Goal: Task Accomplishment & Management: Use online tool/utility

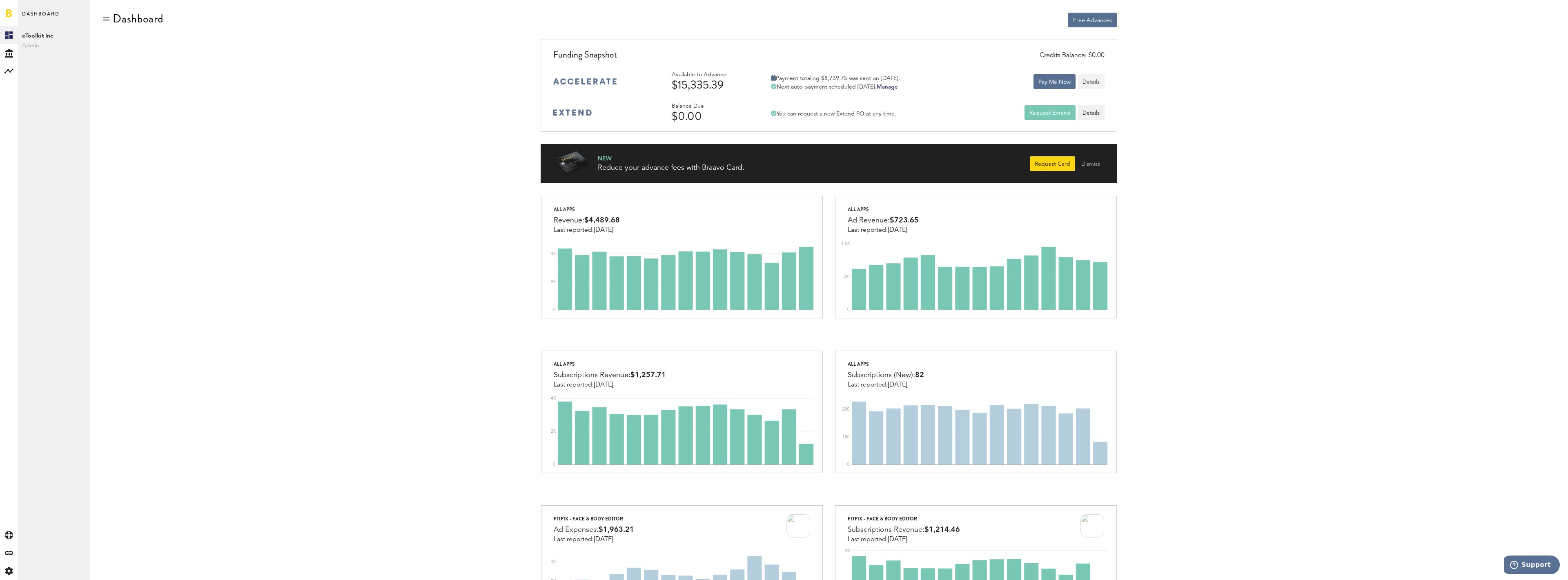
click at [1097, 83] on button "Details" at bounding box center [1091, 81] width 27 height 14
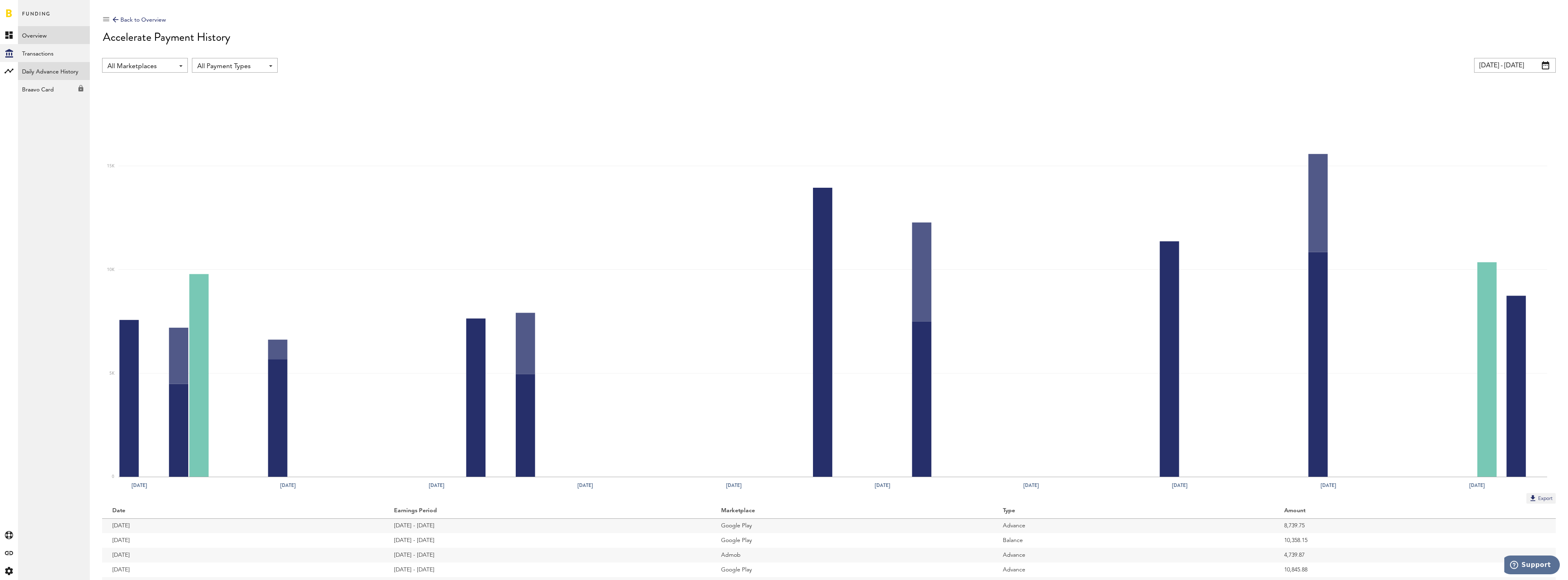
click at [54, 69] on link "Daily Advance History" at bounding box center [54, 71] width 72 height 18
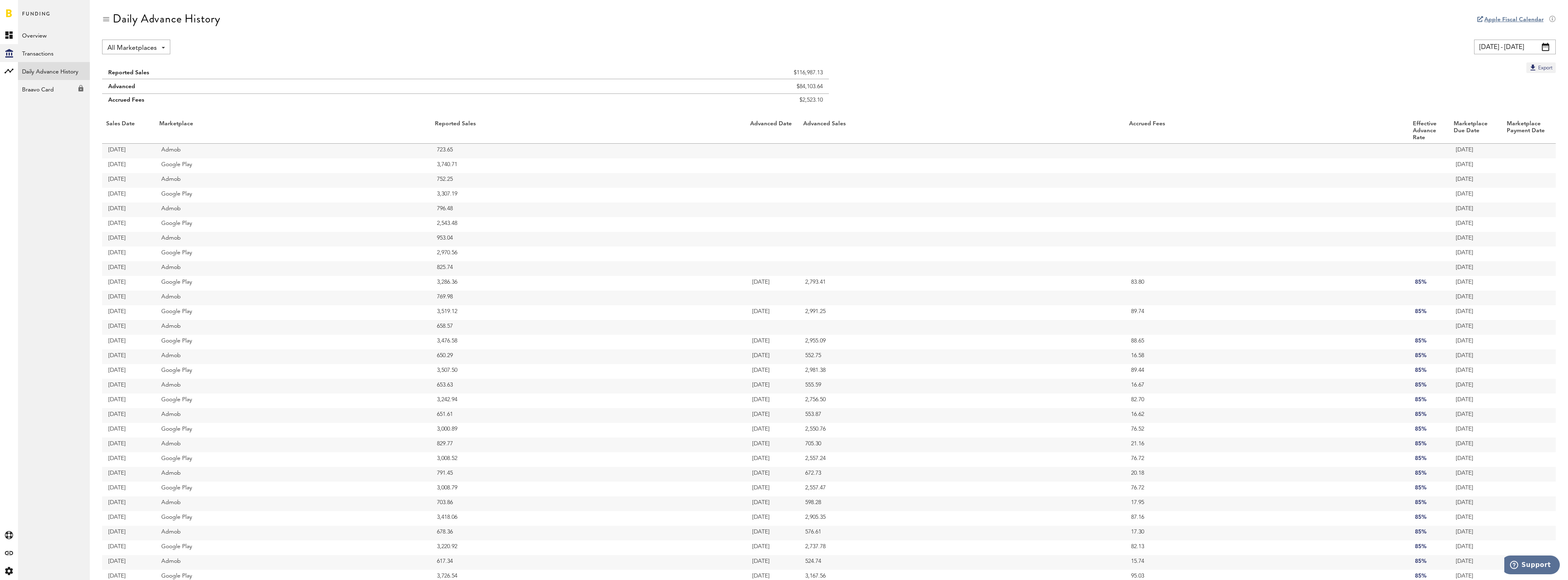
click at [9, 14] on link at bounding box center [9, 12] width 6 height 8
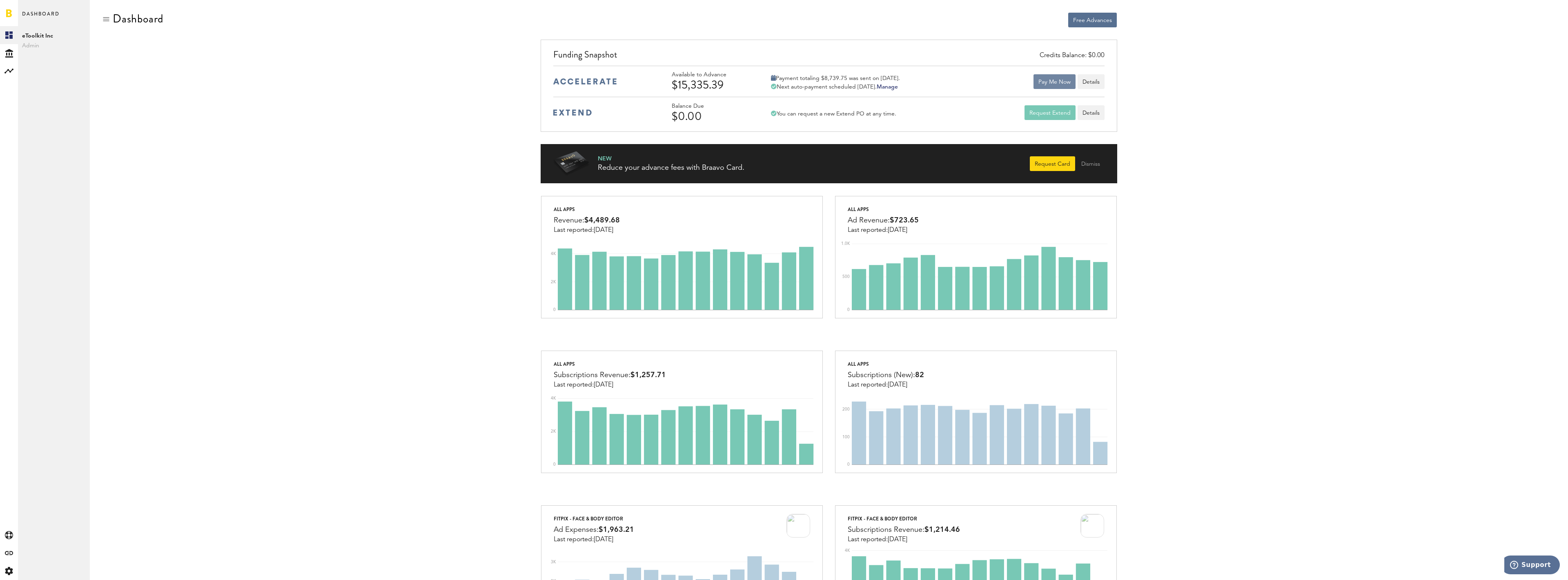
click at [1053, 78] on button "Pay Me Now" at bounding box center [1054, 81] width 42 height 14
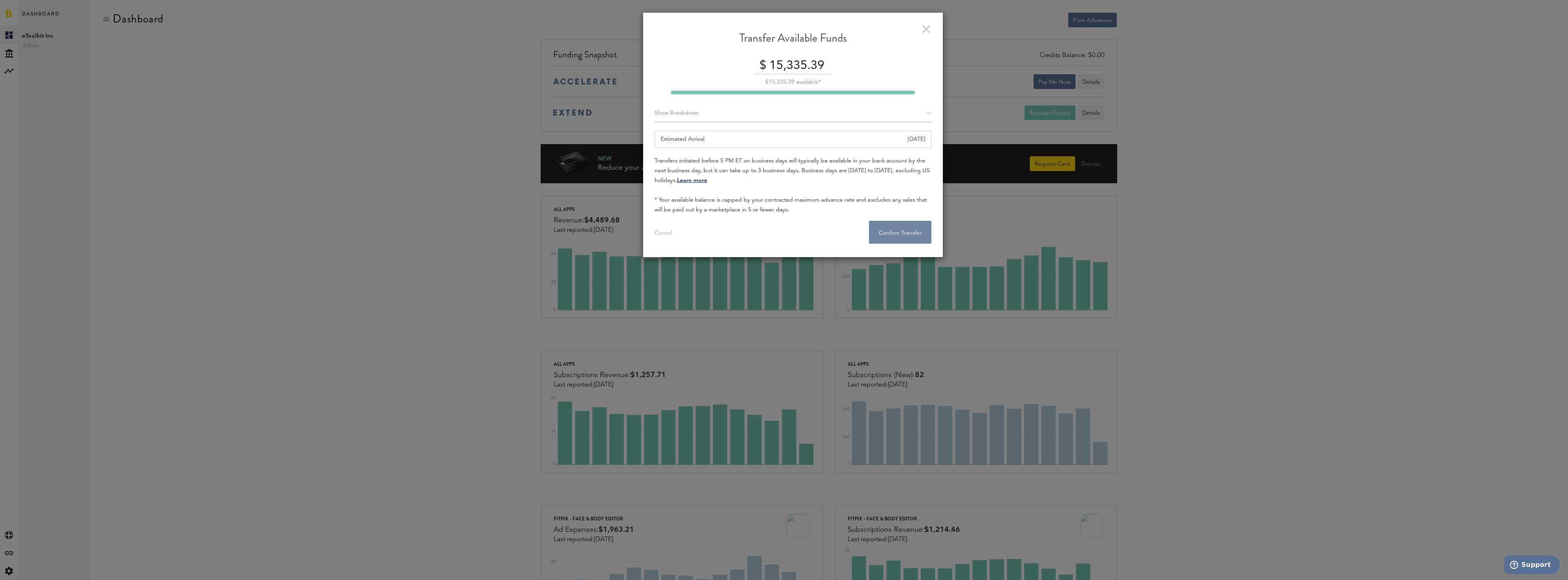
click at [890, 231] on button "Confirm Transfer . . ." at bounding box center [900, 232] width 63 height 23
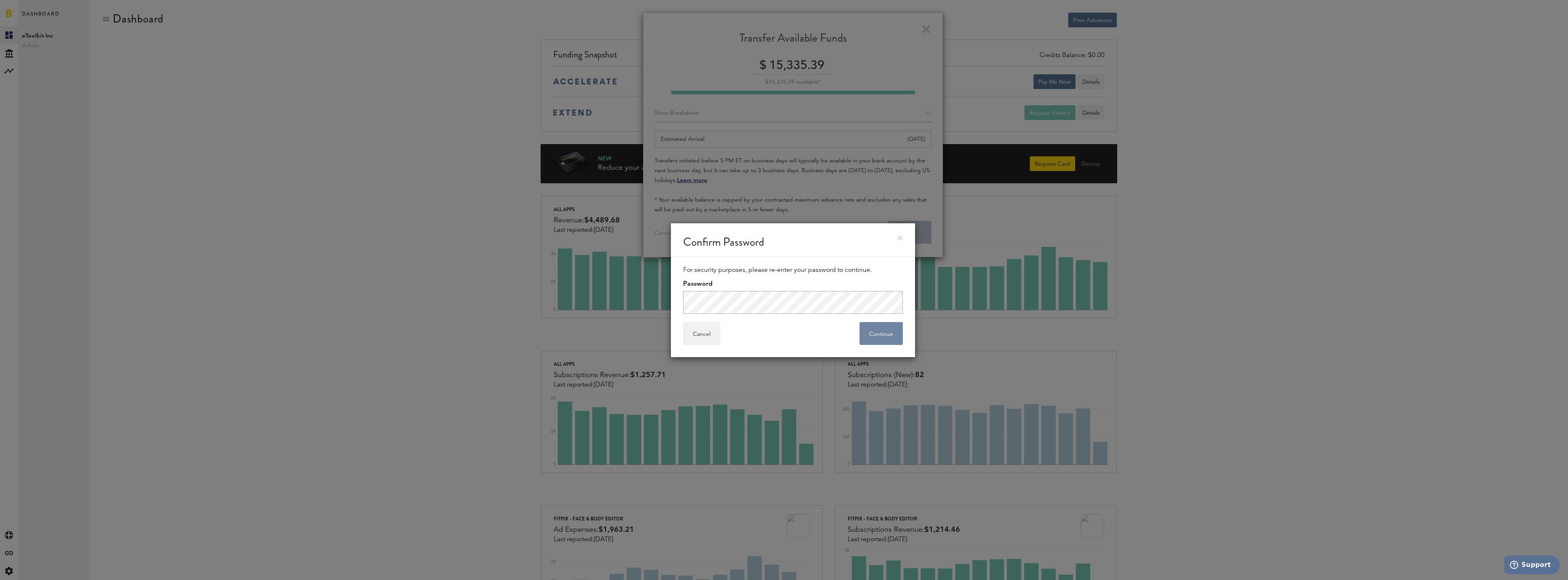
click at [881, 332] on button "Continue" at bounding box center [882, 334] width 43 height 23
